Goal: Check status: Check status

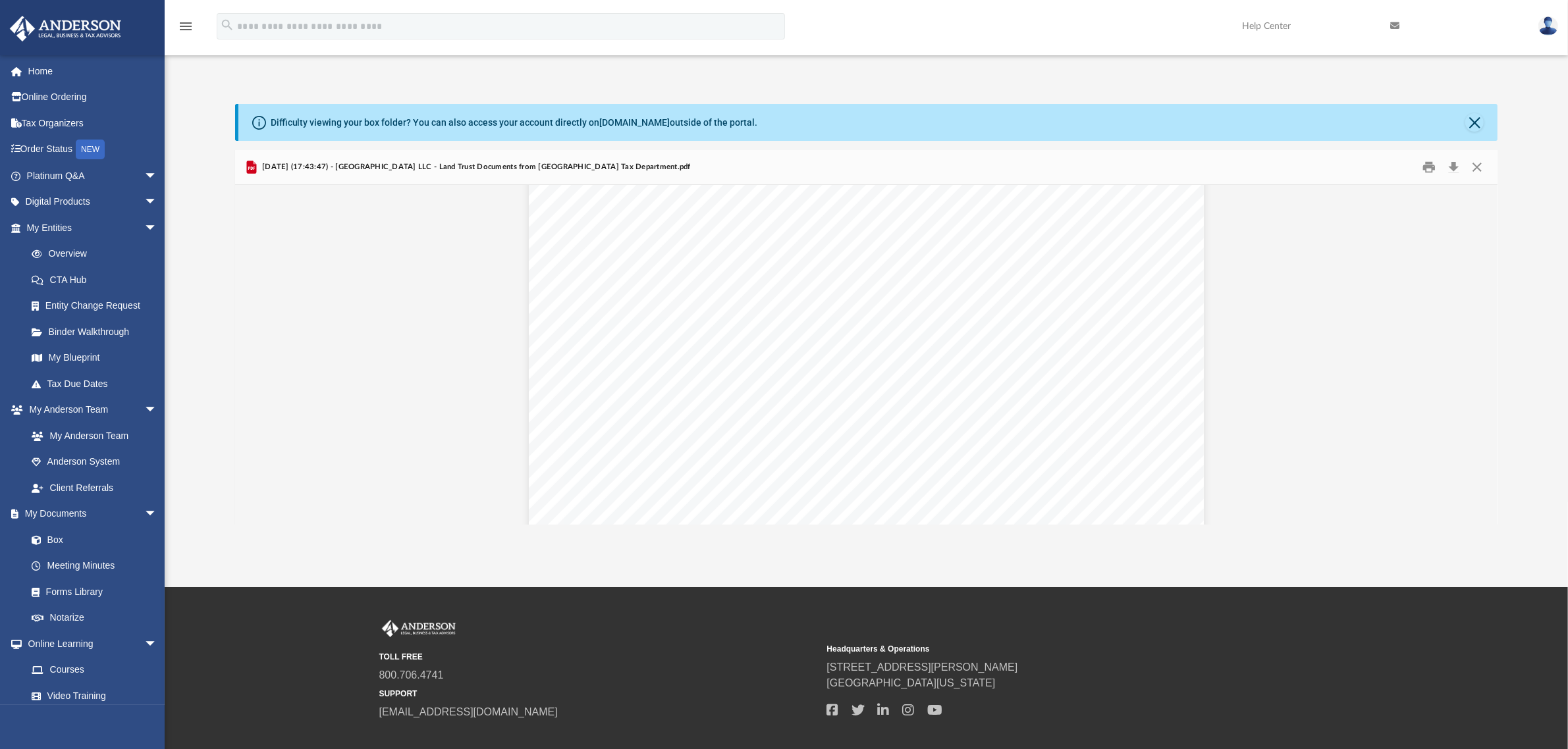
scroll to position [247, 0]
click at [1483, 347] on button "Preview" at bounding box center [1483, 354] width 29 height 37
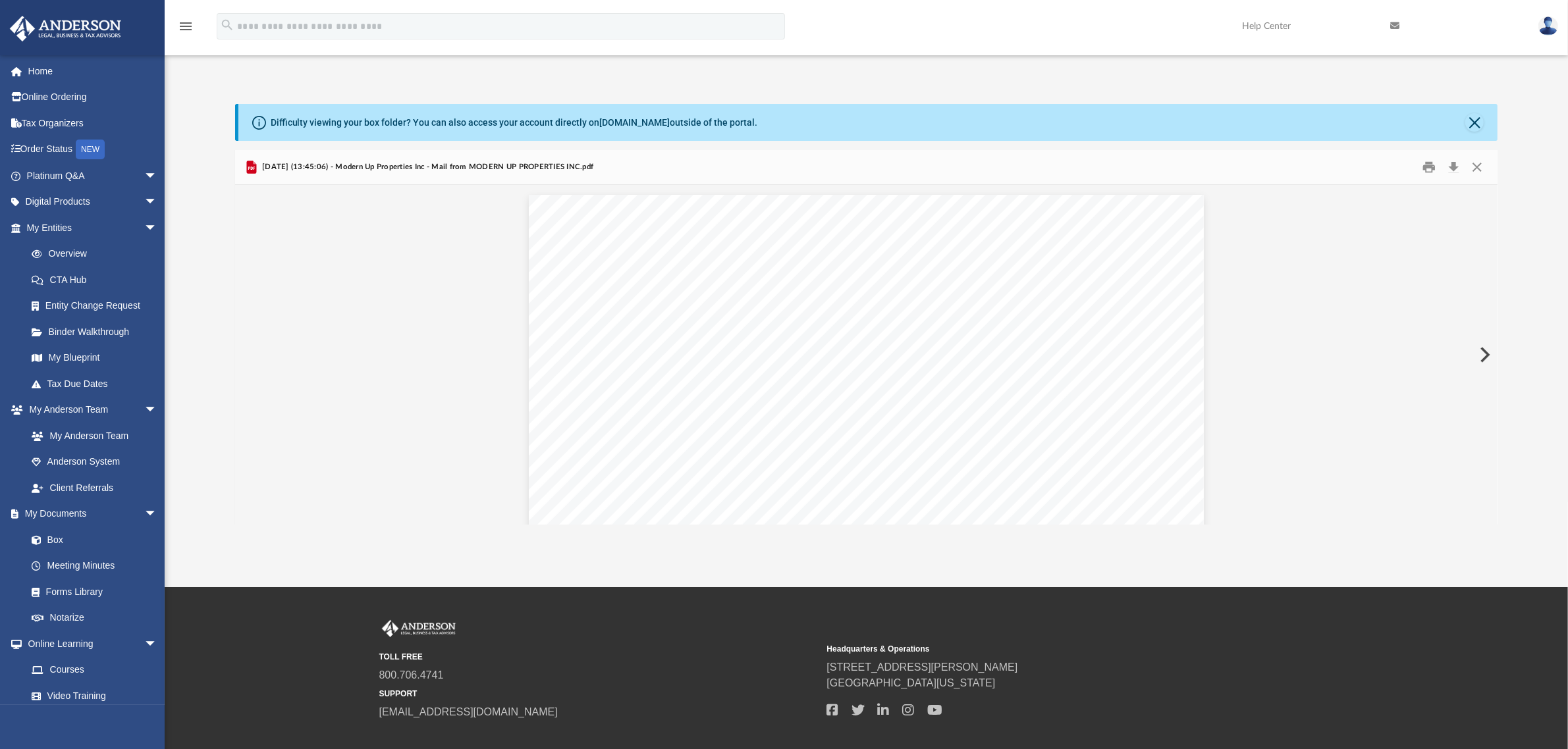
click at [1483, 347] on button "Preview" at bounding box center [1483, 354] width 29 height 37
click at [1486, 352] on button "Preview" at bounding box center [1483, 354] width 29 height 37
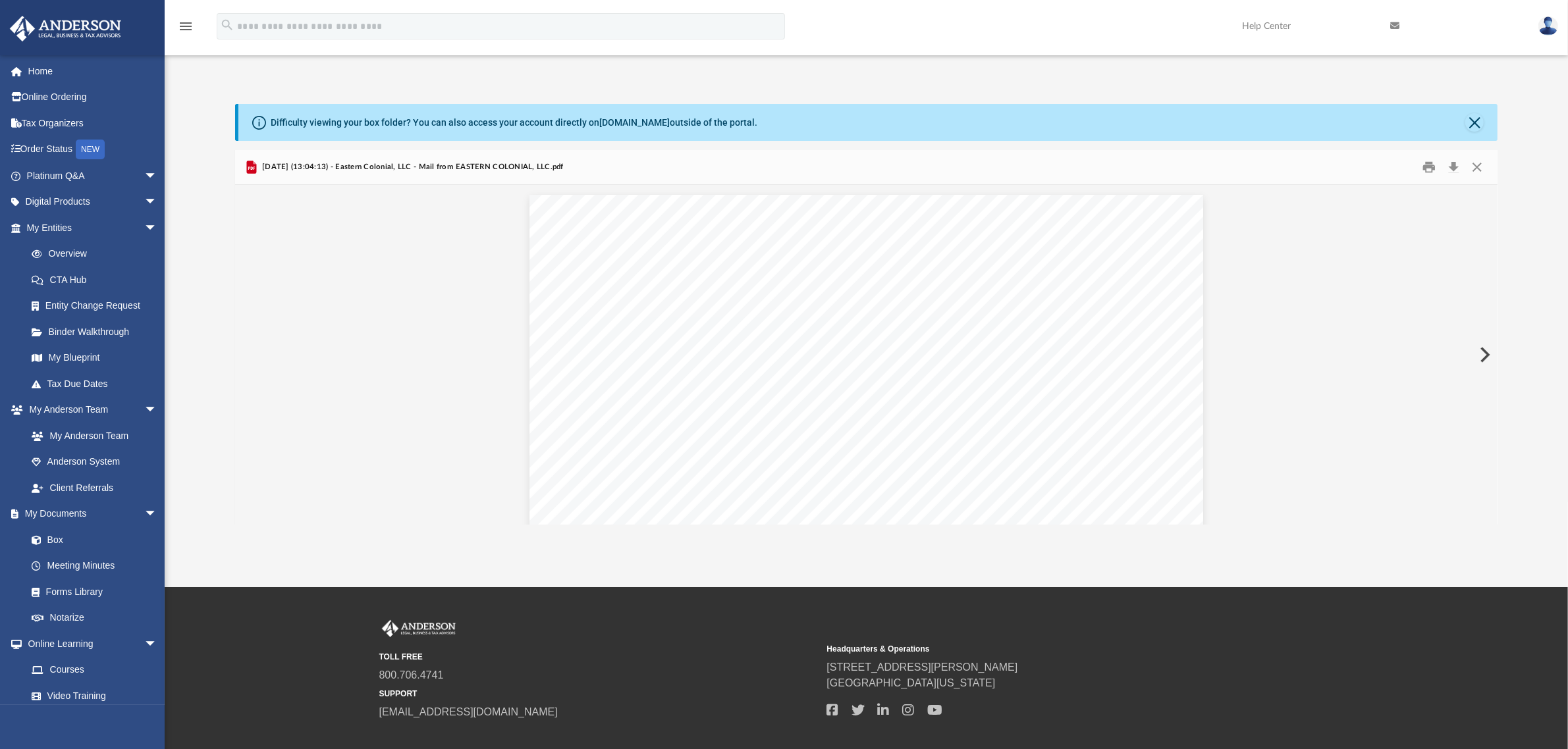
click at [1486, 353] on button "Preview" at bounding box center [1483, 354] width 29 height 37
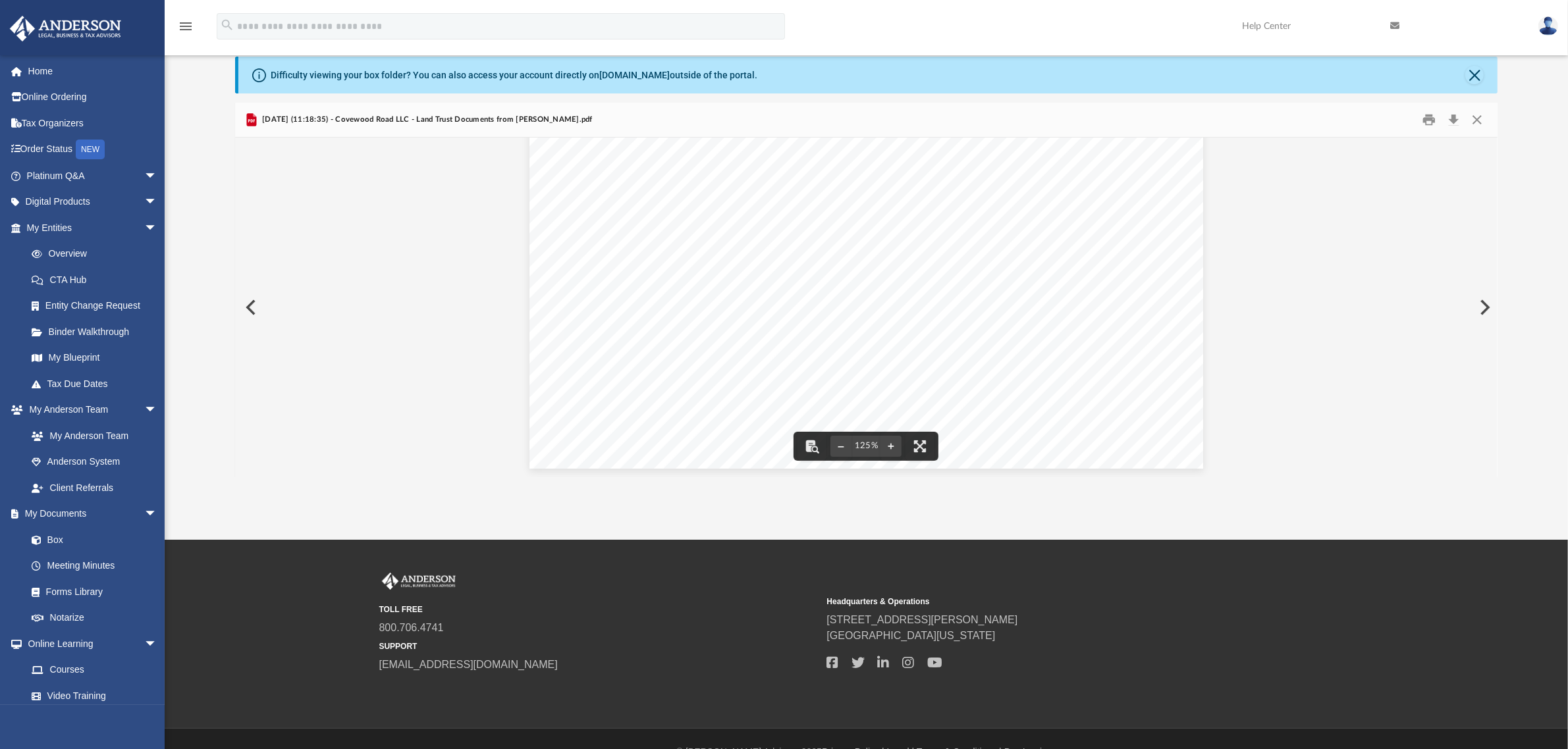
scroll to position [73, 0]
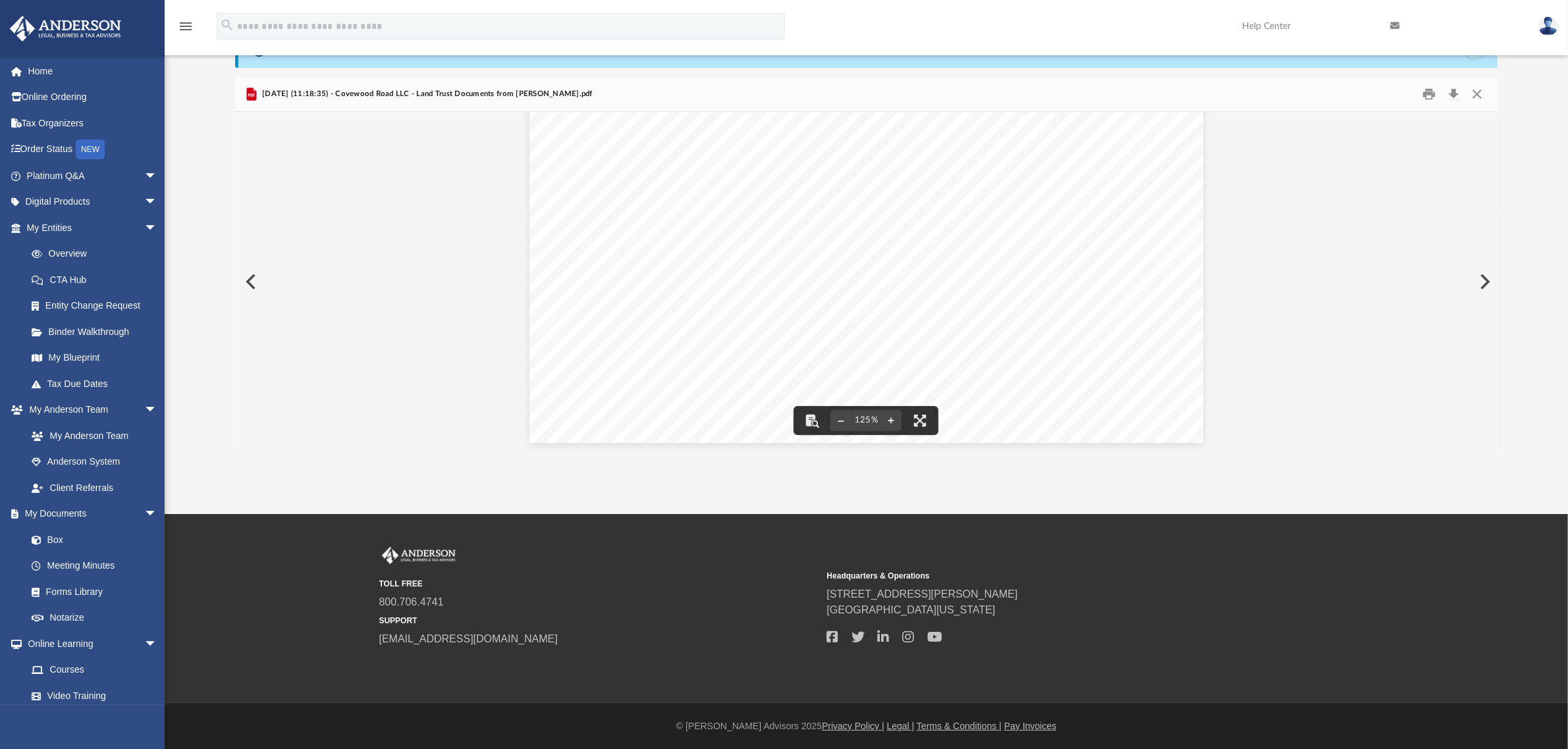
click at [1483, 282] on button "Preview" at bounding box center [1483, 282] width 29 height 37
click at [1486, 281] on button "Preview" at bounding box center [1483, 282] width 29 height 37
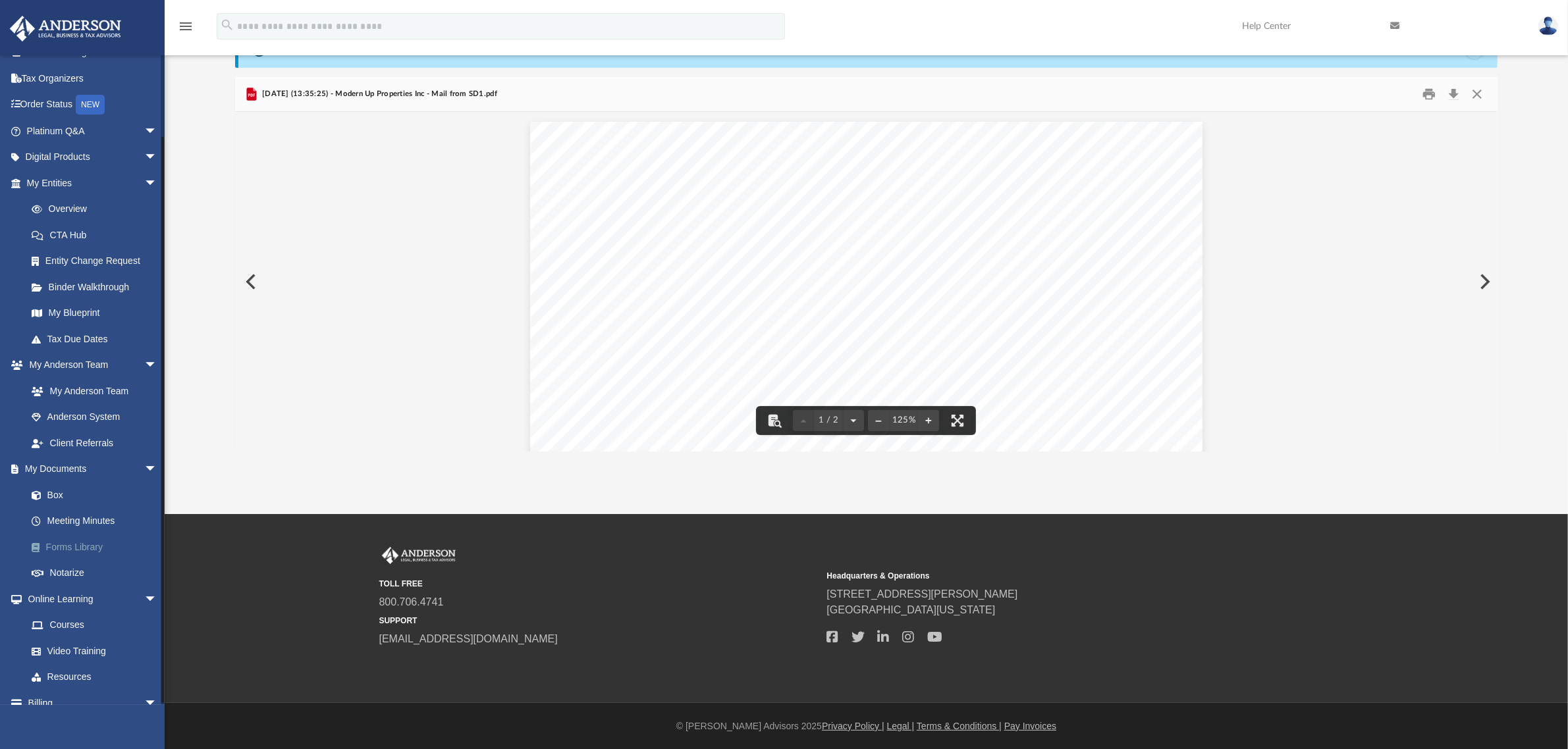
scroll to position [84, 0]
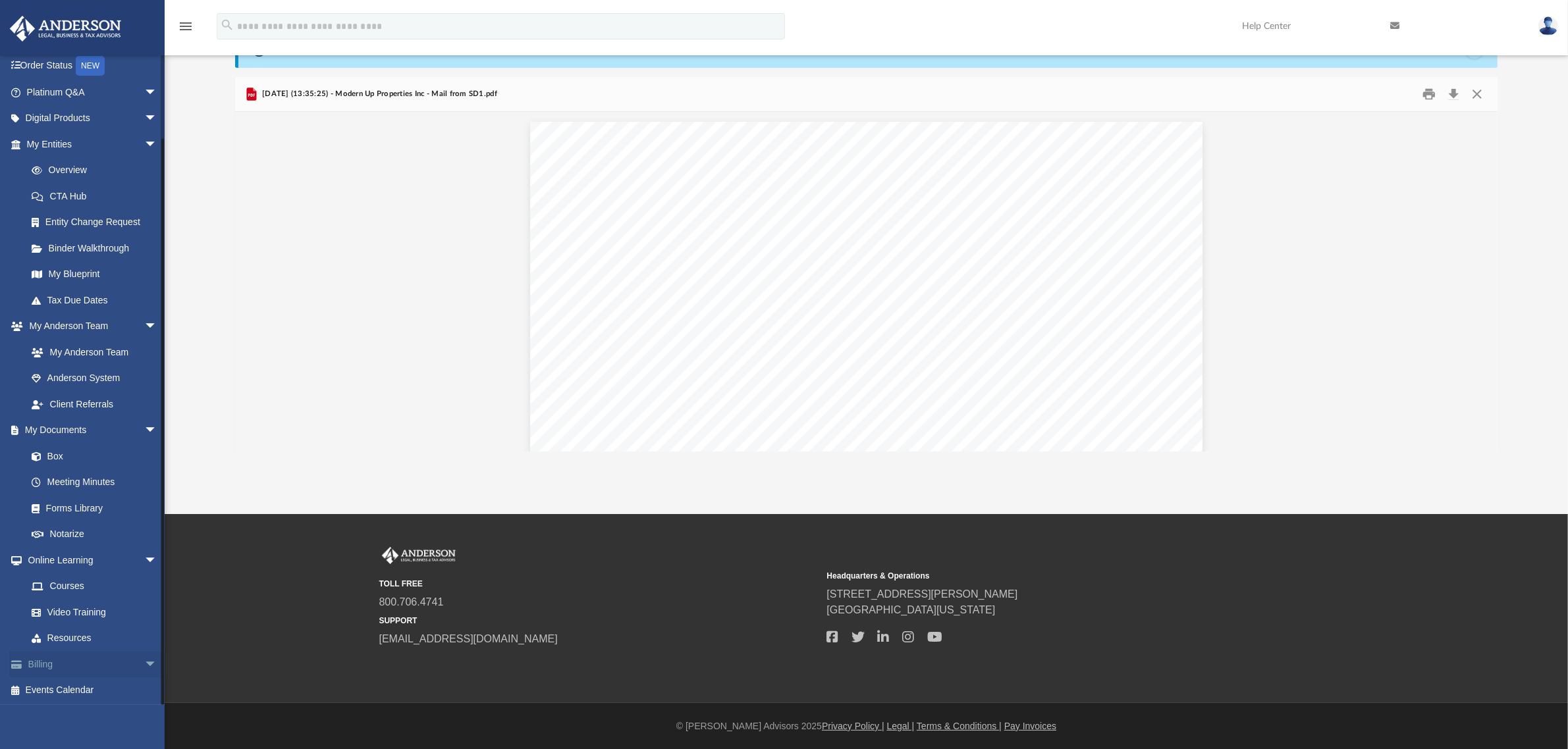
click at [144, 662] on span "arrow_drop_down" at bounding box center [157, 664] width 27 height 27
click at [83, 685] on link "$ Open Invoices" at bounding box center [97, 691] width 159 height 27
click at [144, 660] on span "arrow_drop_up" at bounding box center [157, 664] width 27 height 27
click at [144, 658] on span "arrow_drop_down" at bounding box center [157, 664] width 27 height 27
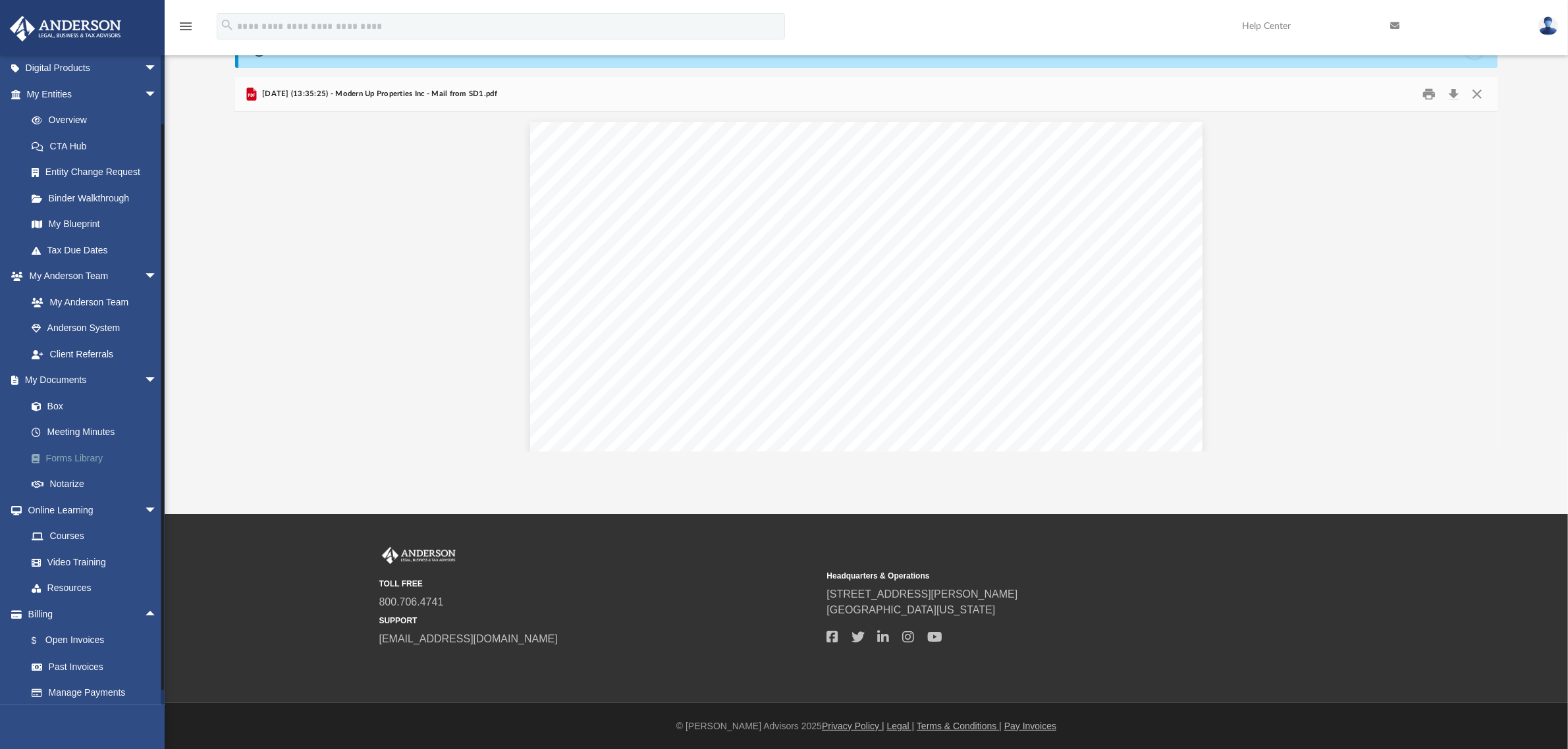
scroll to position [162, 0]
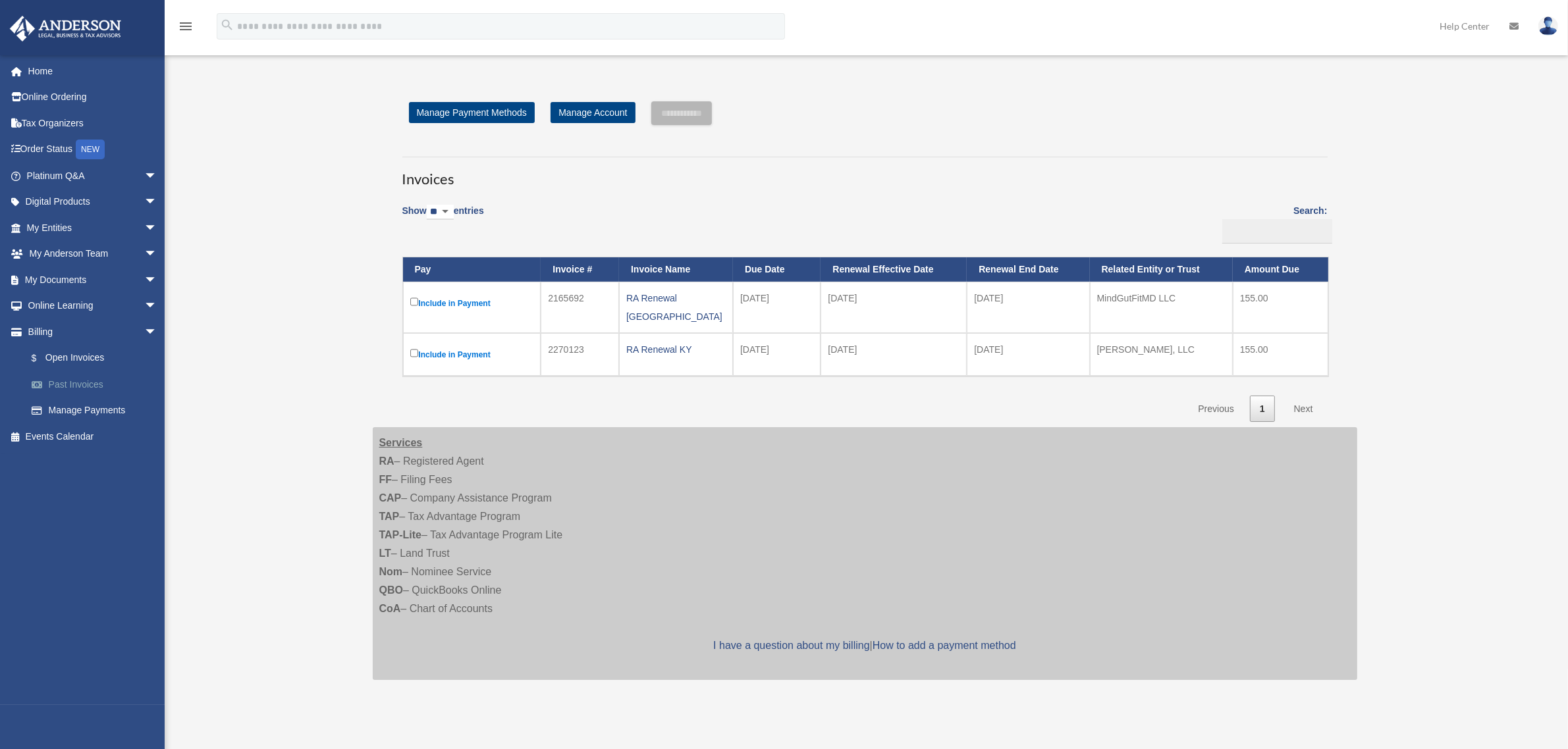
click at [52, 380] on link "Past Invoices" at bounding box center [97, 384] width 159 height 27
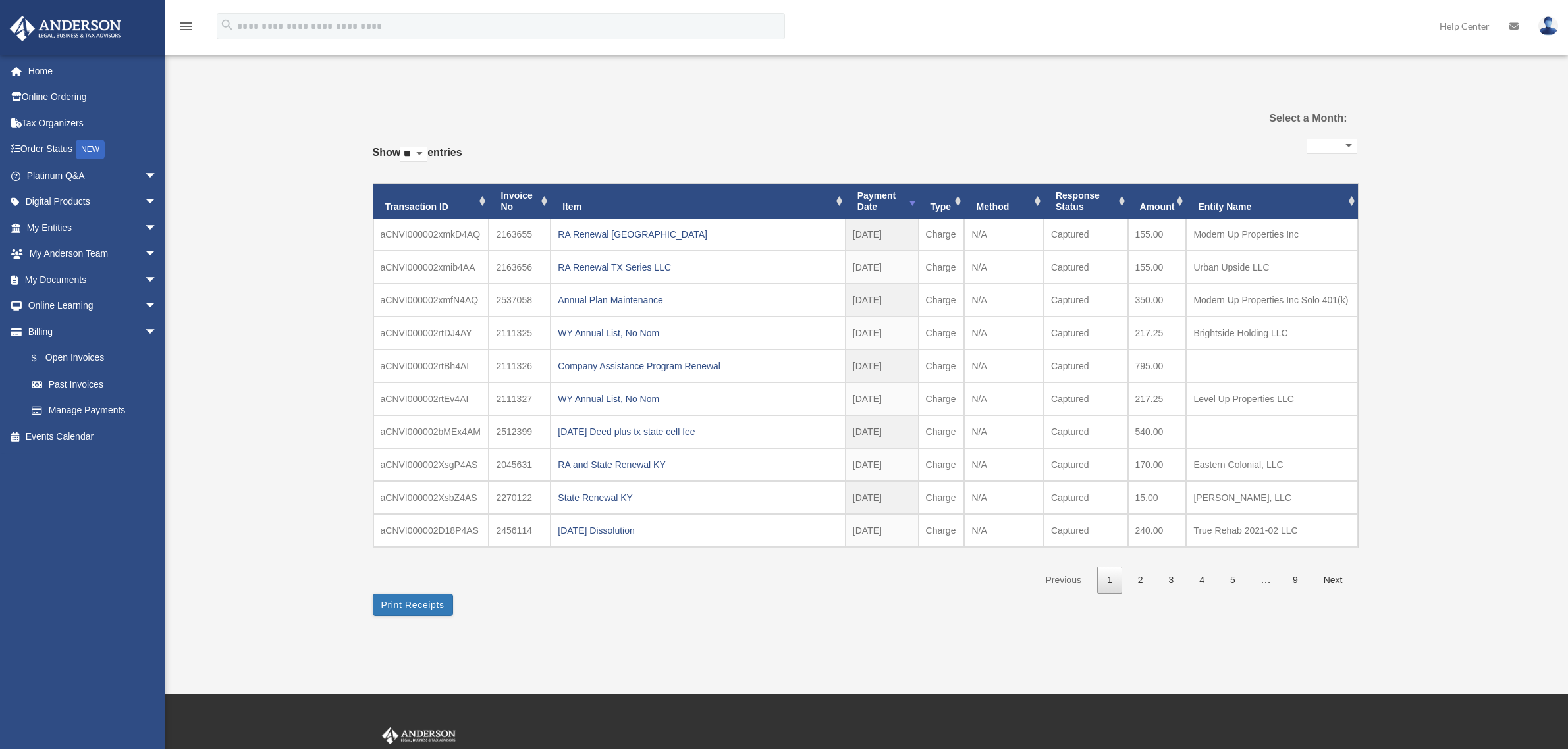
select select
click at [1135, 579] on link "2" at bounding box center [1140, 580] width 25 height 27
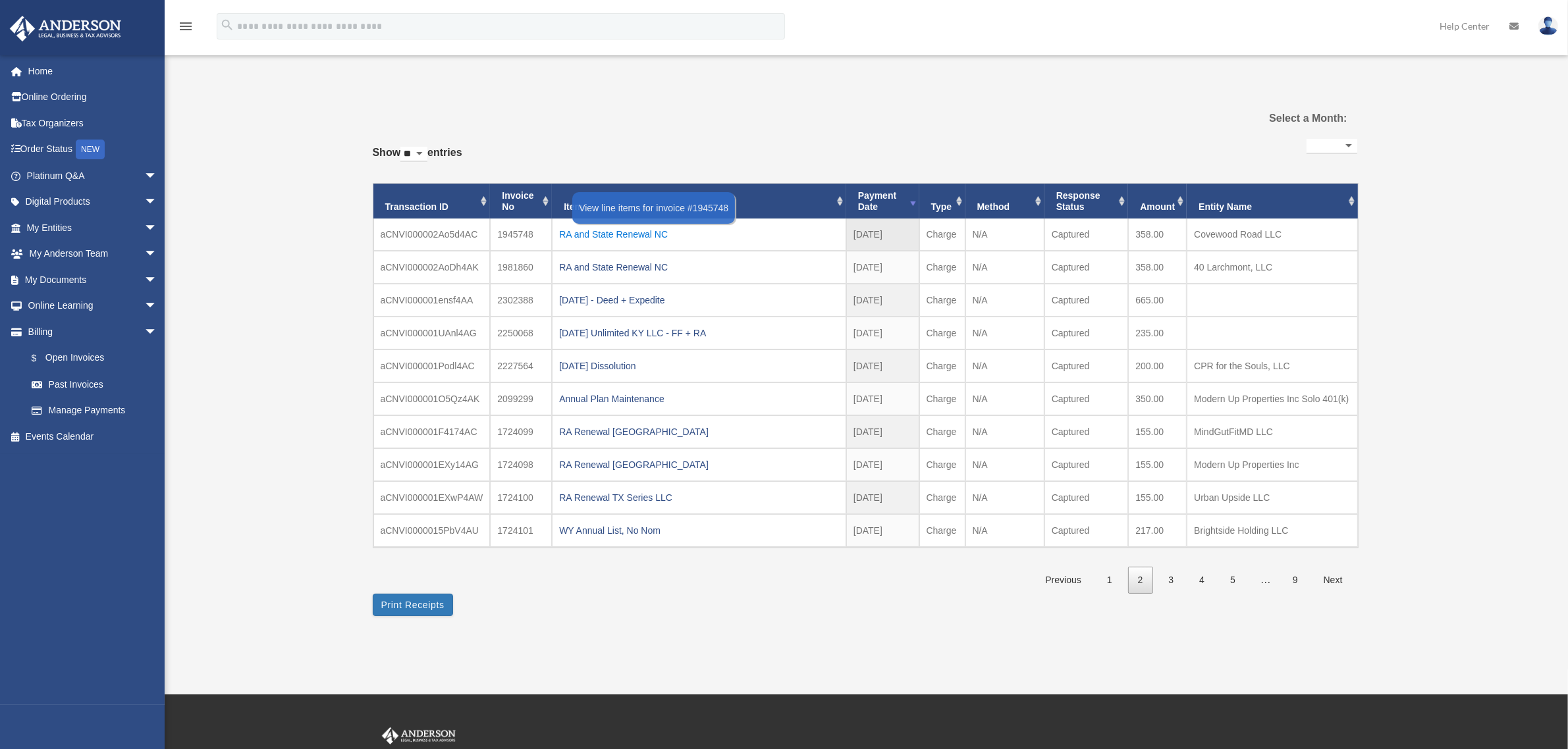
click at [626, 231] on div "RA and State Renewal NC" at bounding box center [699, 234] width 279 height 18
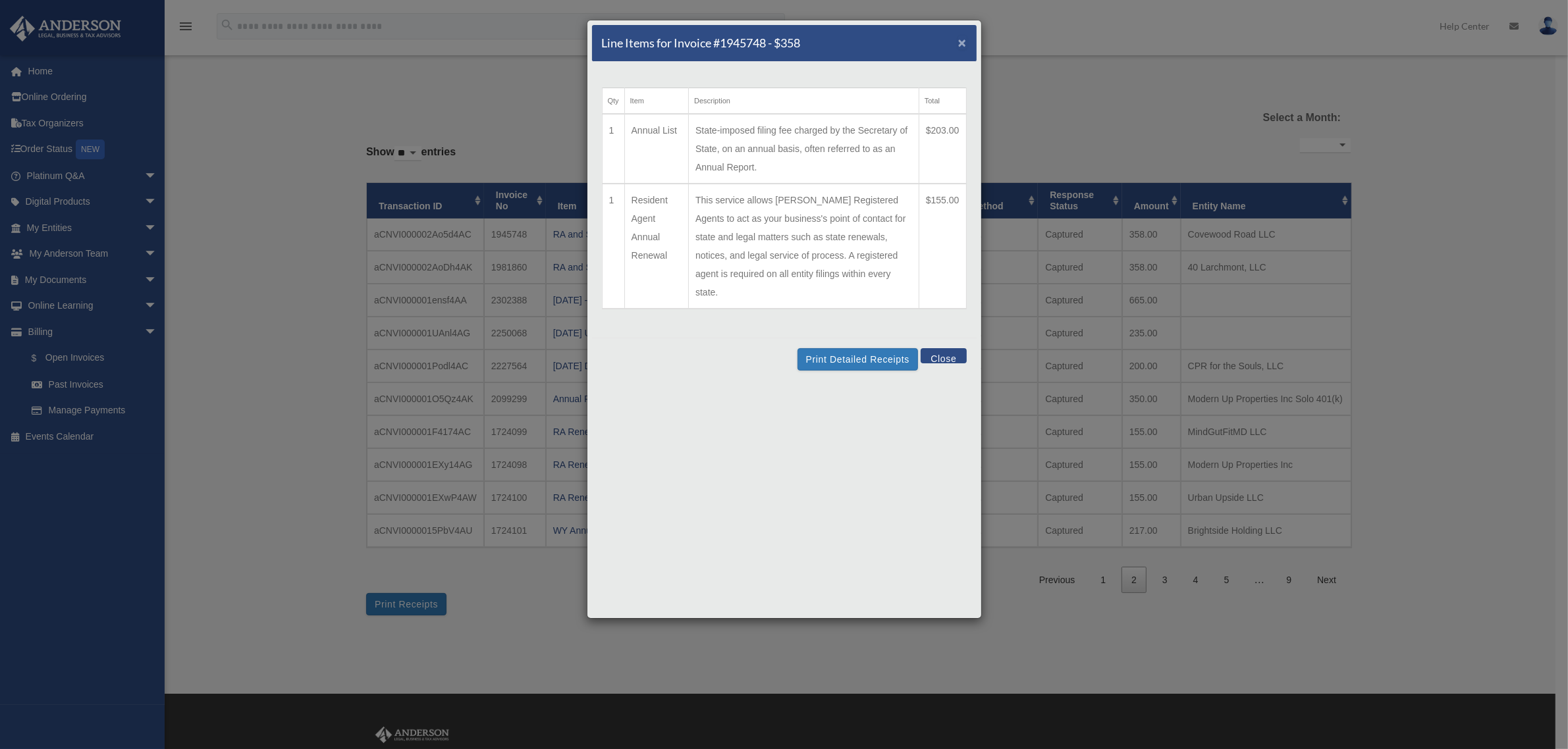
click at [962, 40] on span "×" at bounding box center [962, 42] width 8 height 15
